Goal: Task Accomplishment & Management: Use online tool/utility

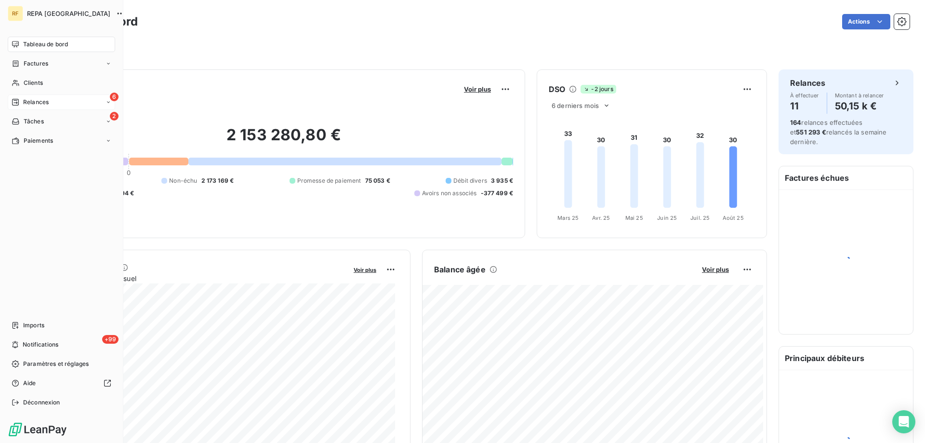
click at [38, 105] on span "Relances" at bounding box center [36, 102] width 26 height 9
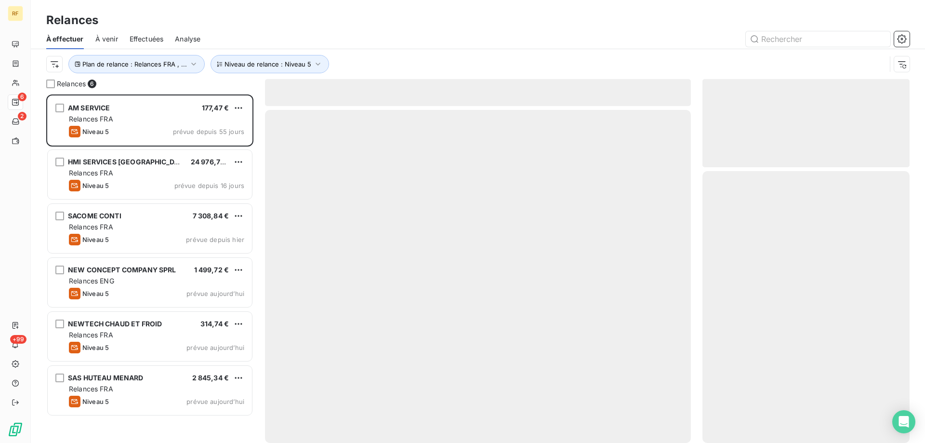
scroll to position [341, 200]
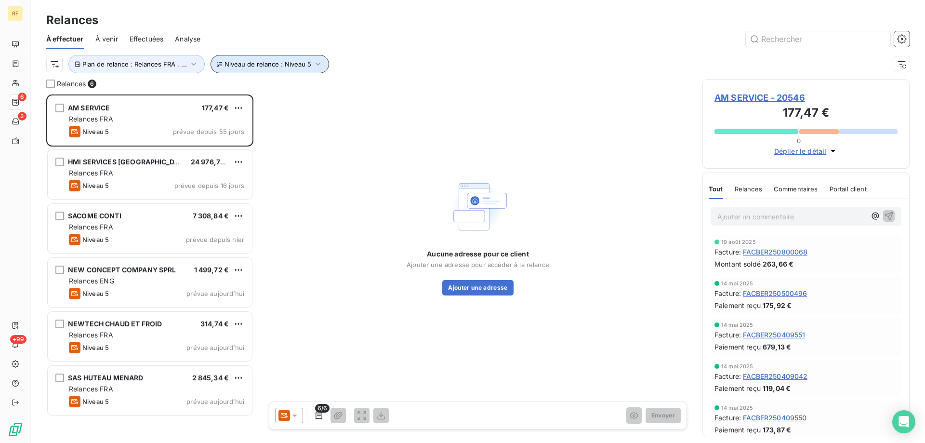
click at [234, 61] on span "Niveau de relance : Niveau 5" at bounding box center [268, 64] width 87 height 8
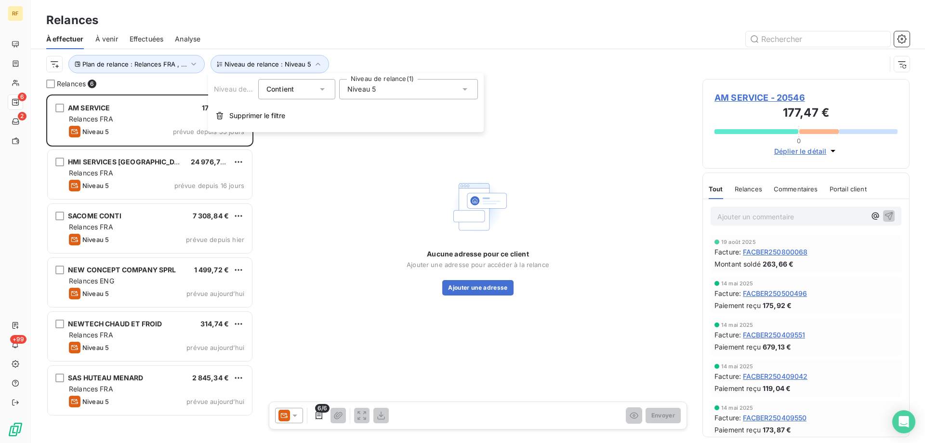
click at [371, 91] on span "Niveau 5" at bounding box center [361, 89] width 28 height 10
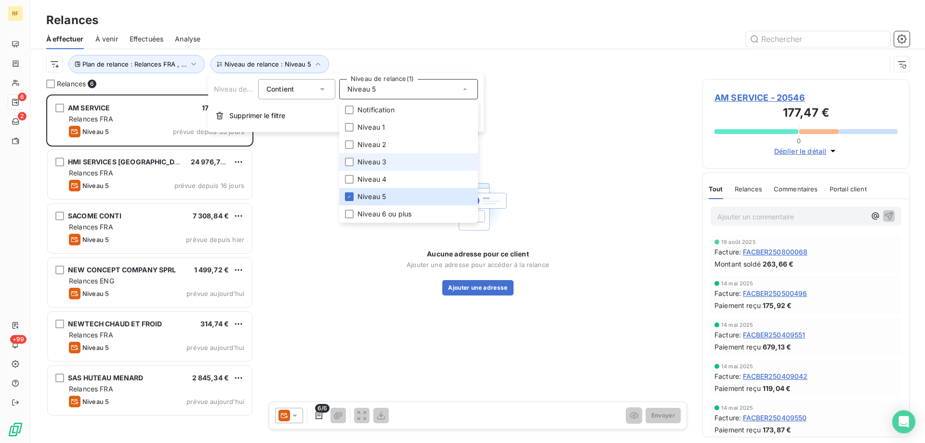
click at [392, 160] on li "Niveau 3" at bounding box center [408, 161] width 139 height 17
click at [378, 179] on span "Niveau 4" at bounding box center [372, 179] width 29 height 10
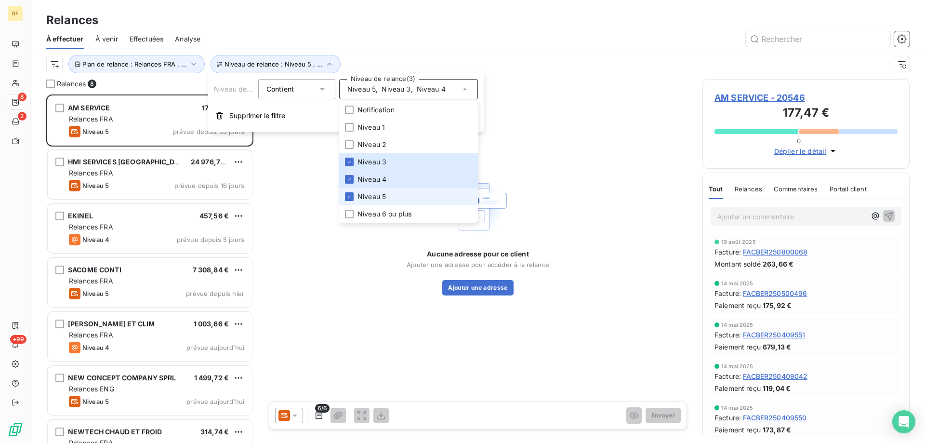
click at [382, 199] on span "Niveau 5" at bounding box center [372, 197] width 28 height 10
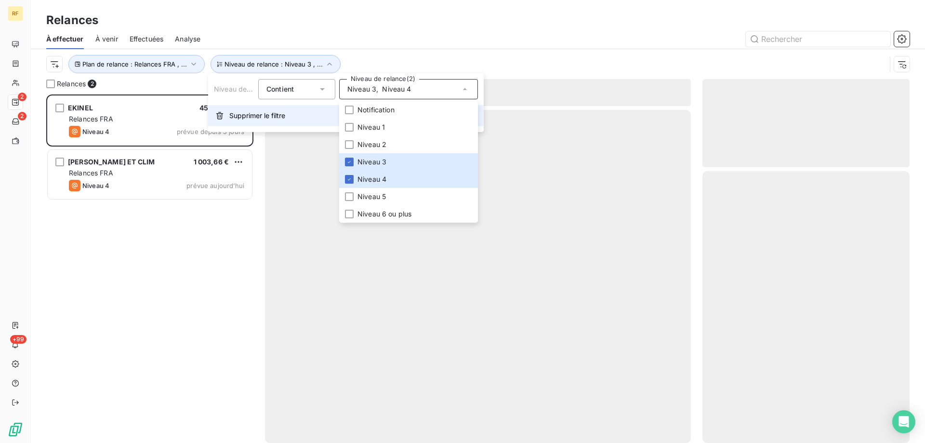
scroll to position [341, 200]
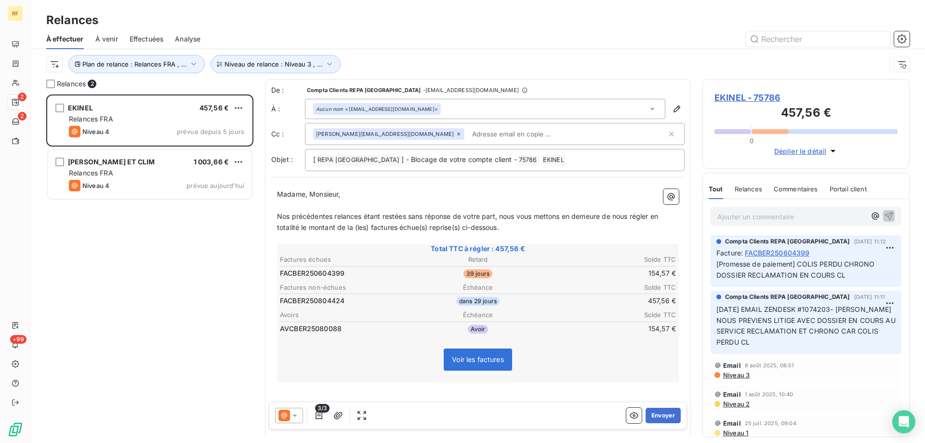
click at [158, 294] on div "EKINEL 457,56 € Relances FRA Niveau 4 prévue depuis 5 jours [PERSON_NAME] ET CL…" at bounding box center [149, 268] width 207 height 348
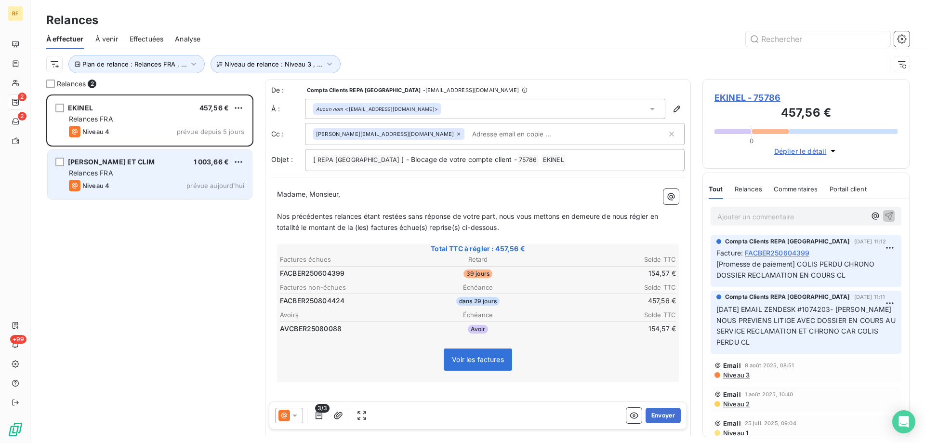
click at [164, 171] on div "Relances FRA" at bounding box center [156, 173] width 175 height 10
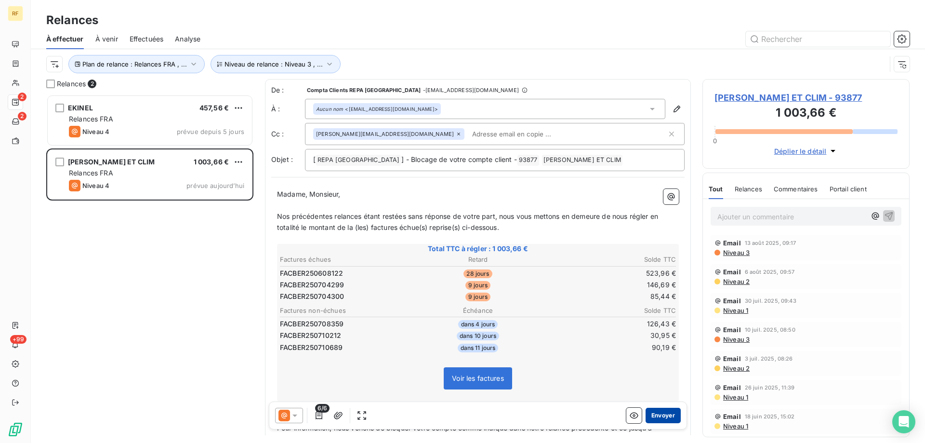
click at [659, 414] on button "Envoyer" at bounding box center [663, 415] width 35 height 15
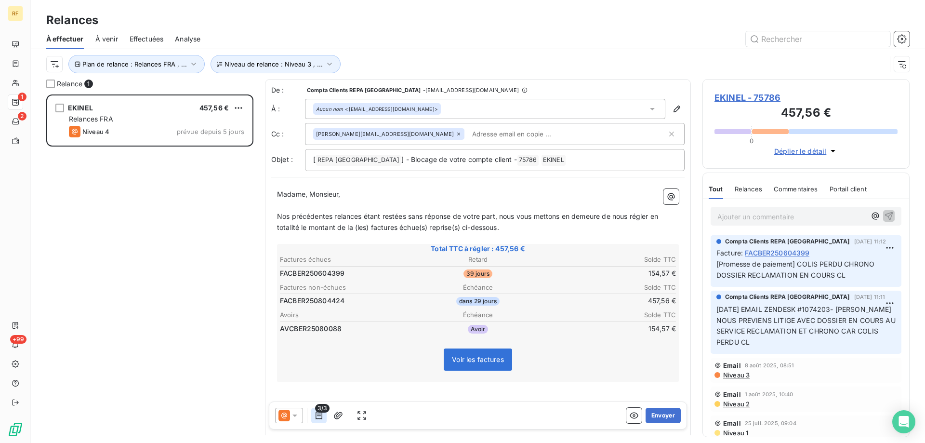
click at [321, 415] on icon "button" at bounding box center [319, 416] width 10 height 10
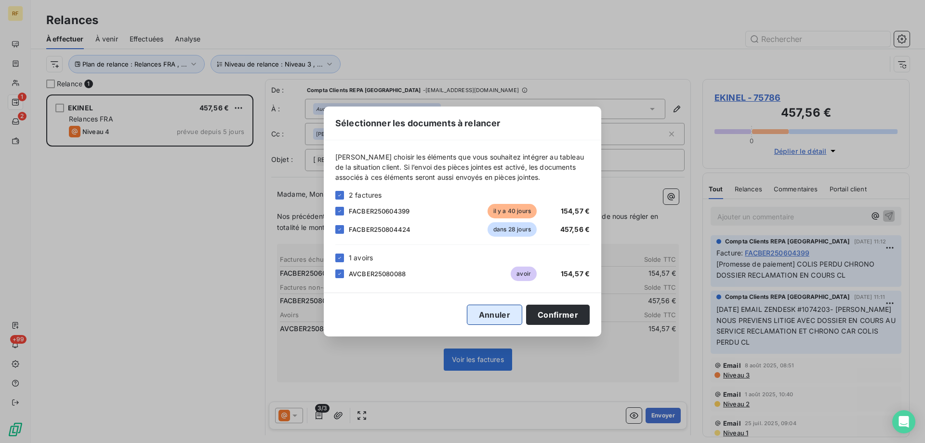
click at [498, 314] on button "Annuler" at bounding box center [494, 315] width 55 height 20
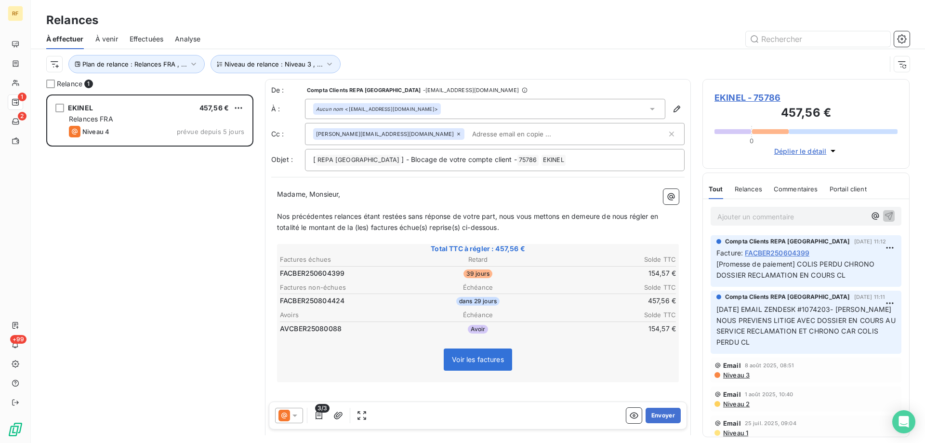
click at [777, 94] on span "EKINEL - 75786" at bounding box center [806, 97] width 183 height 13
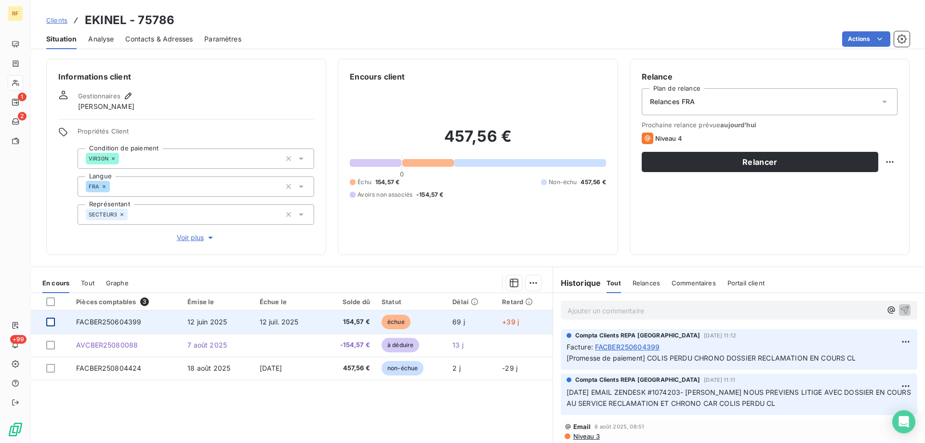
click at [53, 320] on div at bounding box center [50, 322] width 9 height 9
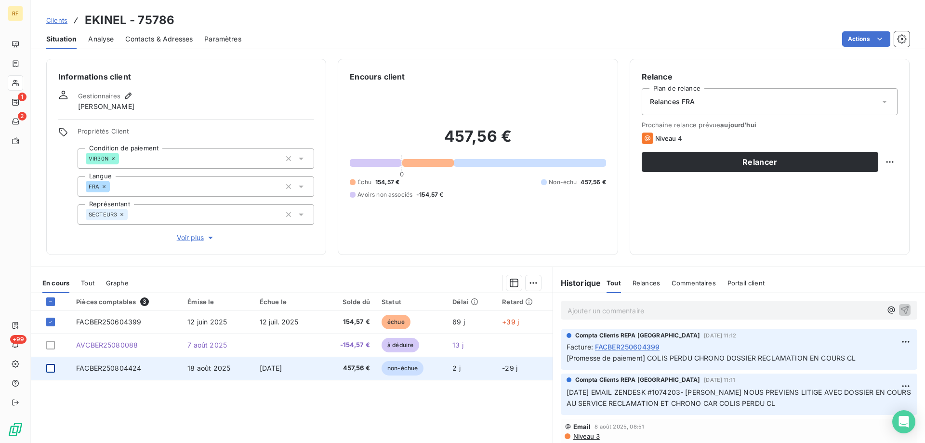
click at [52, 366] on div at bounding box center [50, 368] width 9 height 9
click at [50, 367] on icon at bounding box center [51, 368] width 6 height 6
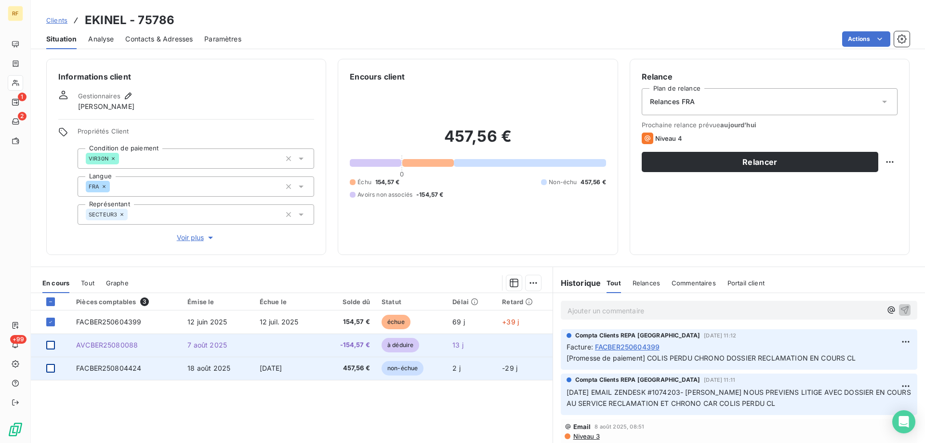
click at [50, 348] on div at bounding box center [50, 345] width 9 height 9
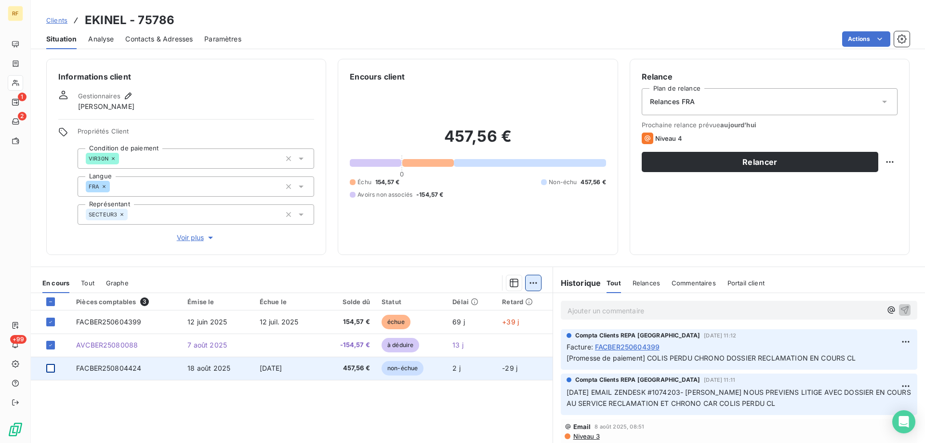
click at [529, 283] on html "RF 1 2 +99 Clients EKINEL - 75786 Situation Analyse Contacts & Adresses Paramèt…" at bounding box center [462, 221] width 925 height 443
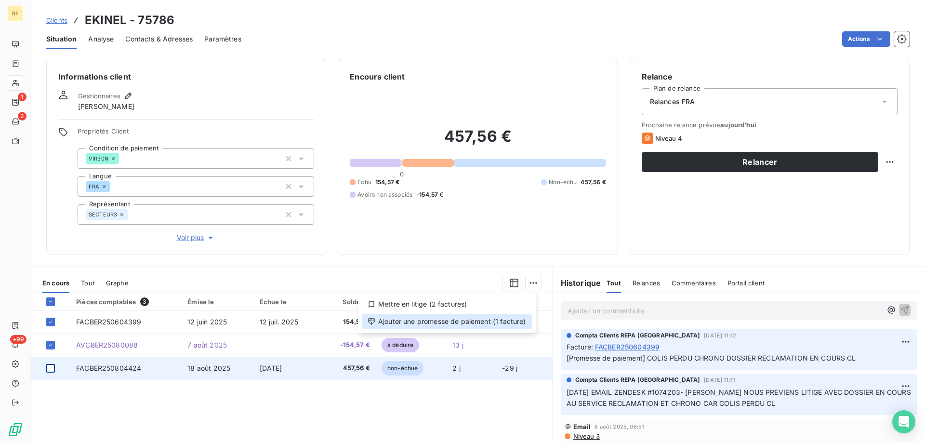
click at [441, 319] on div "Ajouter une promesse de paiement (1 facture)" at bounding box center [447, 321] width 170 height 15
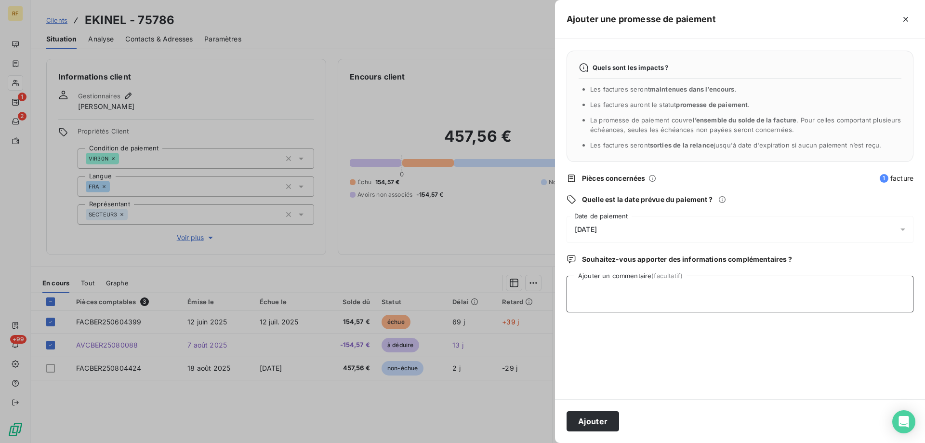
click at [600, 297] on textarea "Ajouter un commentaire (facultatif)" at bounding box center [740, 294] width 347 height 37
drag, startPoint x: 483, startPoint y: 290, endPoint x: 437, endPoint y: 287, distance: 46.4
click at [437, 442] on div "Ajouter une promesse de paiement Quels sont les impacts ? Les factures seront m…" at bounding box center [462, 443] width 925 height 0
type textarea "Net à 0"
click at [586, 421] on button "Ajouter" at bounding box center [593, 421] width 53 height 20
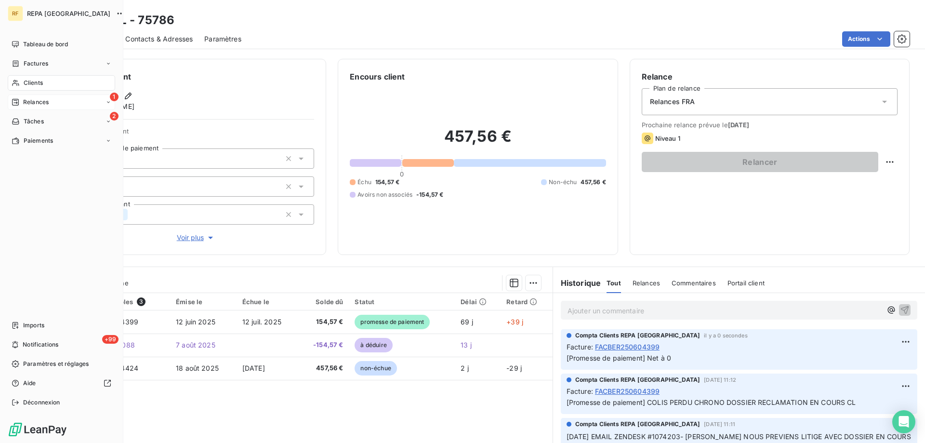
click at [27, 99] on span "Relances" at bounding box center [36, 102] width 26 height 9
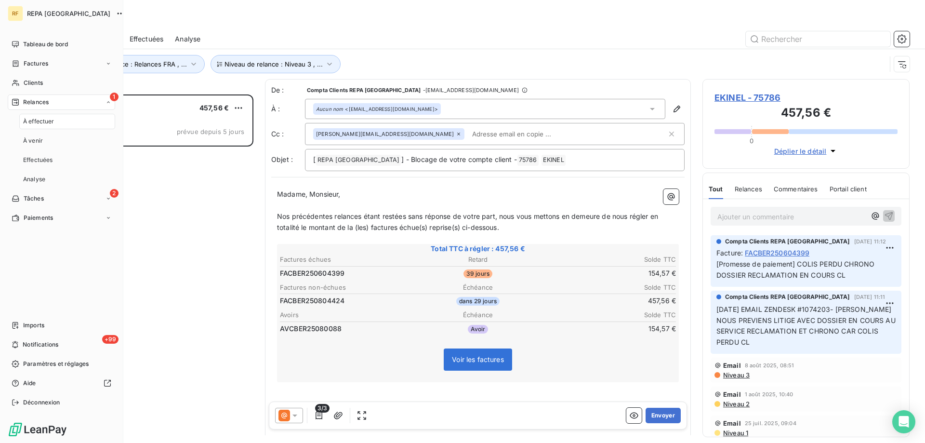
scroll to position [341, 200]
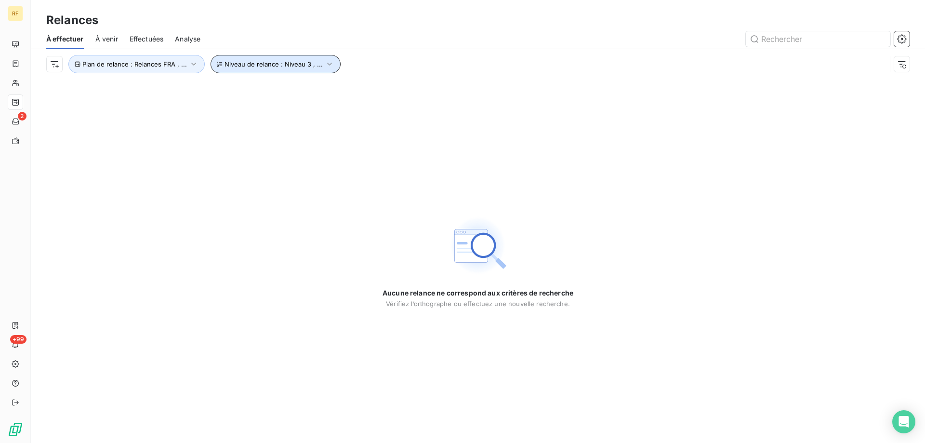
click at [268, 63] on span "Niveau de relance : Niveau 3 , ..." at bounding box center [274, 64] width 98 height 8
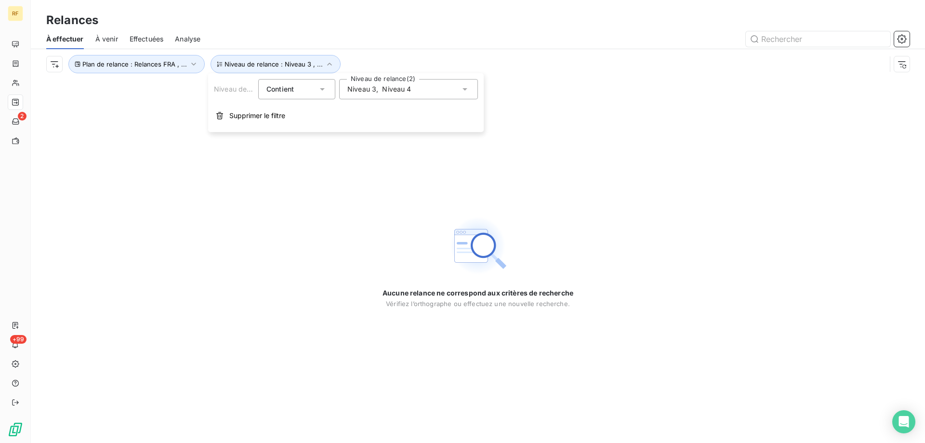
click at [362, 83] on div "Niveau 3 , Niveau 4" at bounding box center [408, 89] width 139 height 20
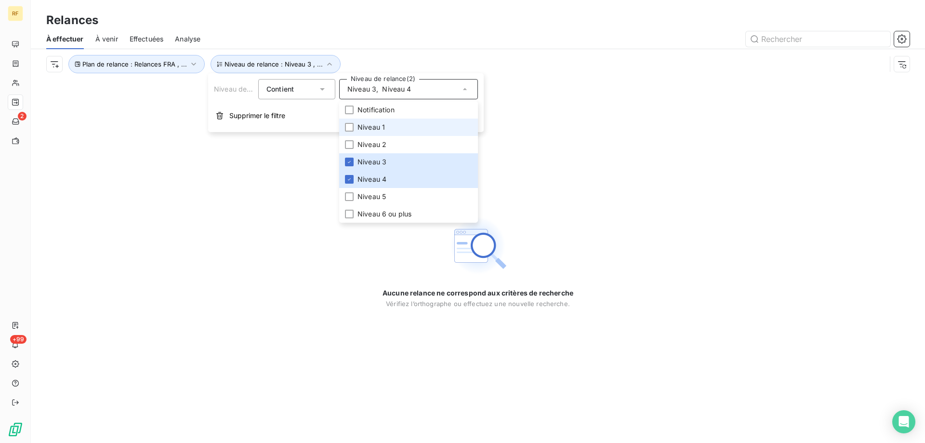
click at [374, 124] on span "Niveau 1" at bounding box center [371, 127] width 27 height 10
click at [371, 142] on span "Niveau 2" at bounding box center [372, 145] width 29 height 10
click at [274, 315] on div "Aucune relance ne correspond aux critères de recherche Vérifiez l’orthographe o…" at bounding box center [478, 261] width 894 height 364
